Goal: Task Accomplishment & Management: Use online tool/utility

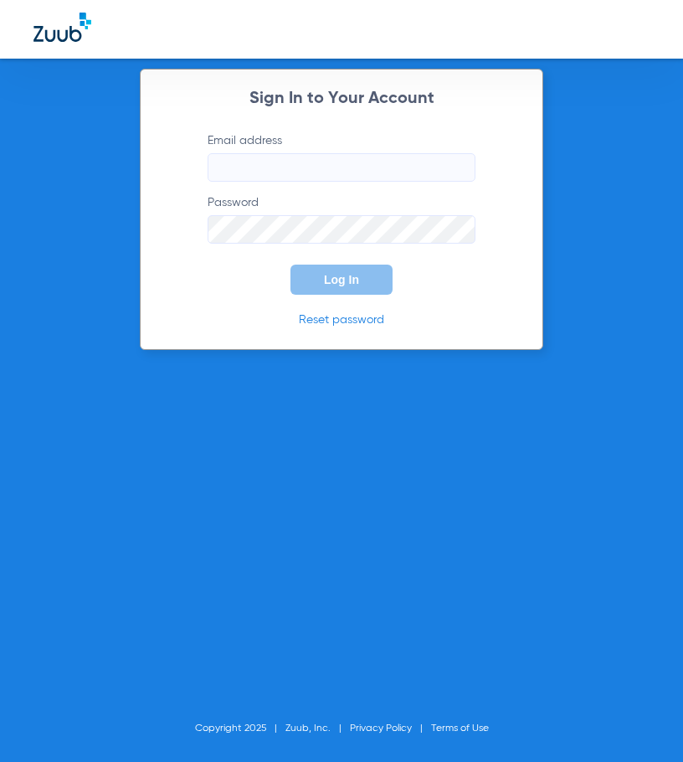
type input "admin@firstsmileirvine.com"
drag, startPoint x: -11, startPoint y: 60, endPoint x: -37, endPoint y: 61, distance: 26.0
click at [0, 61] on html "Sign In to Your Account Email address admin@firstsmileirvine.com Password Log I…" at bounding box center [341, 381] width 683 height 762
click at [328, 290] on button "Log In" at bounding box center [342, 280] width 102 height 30
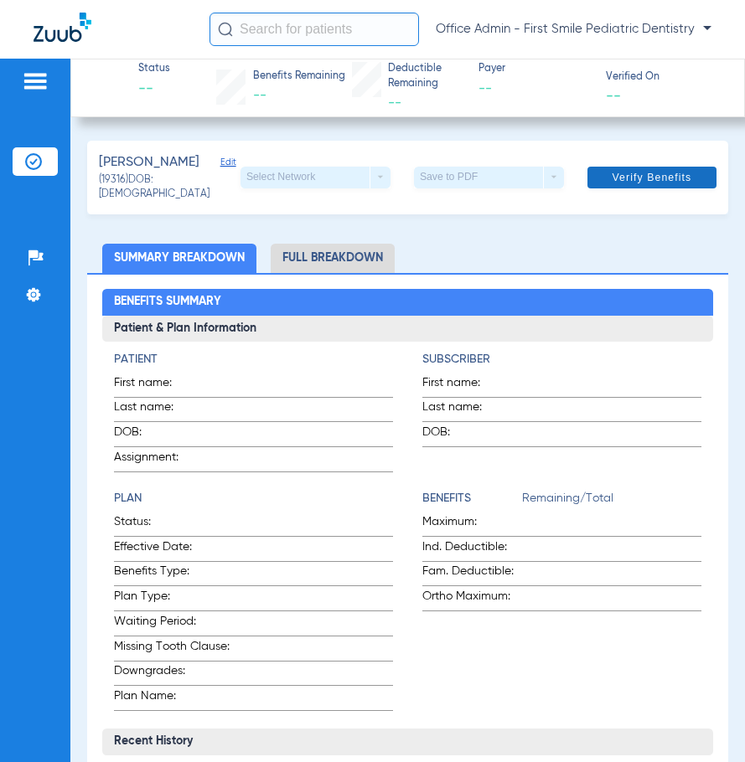
click at [630, 180] on span "Verify Benefits" at bounding box center [652, 177] width 80 height 13
click at [671, 175] on span "Verify Benefits" at bounding box center [656, 177] width 80 height 13
